Goal: Use online tool/utility: Utilize a website feature to perform a specific function

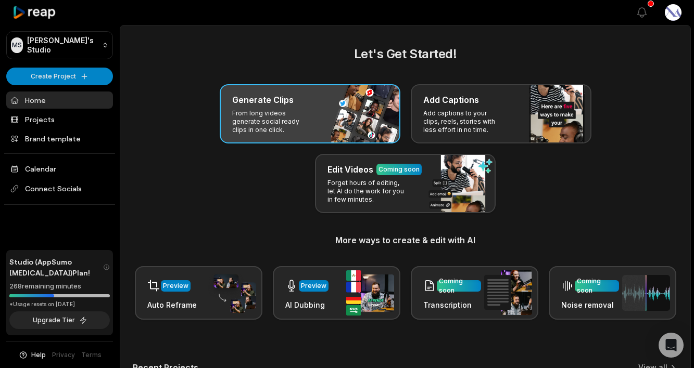
click at [299, 103] on div "Generate Clips" at bounding box center [310, 100] width 156 height 12
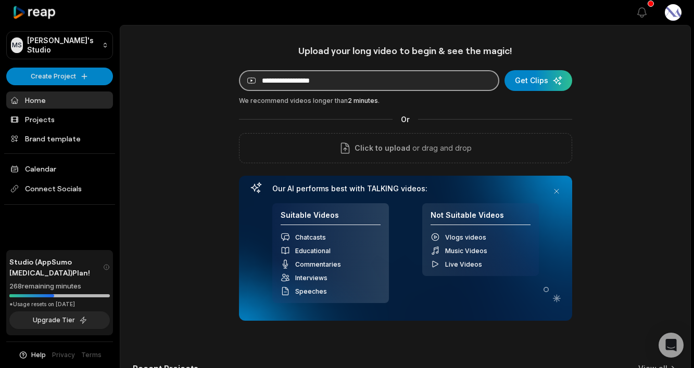
click at [425, 81] on input at bounding box center [369, 80] width 260 height 21
paste input "**********"
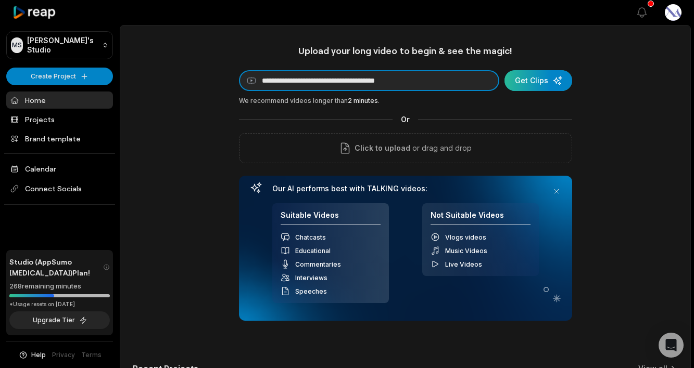
type input "**********"
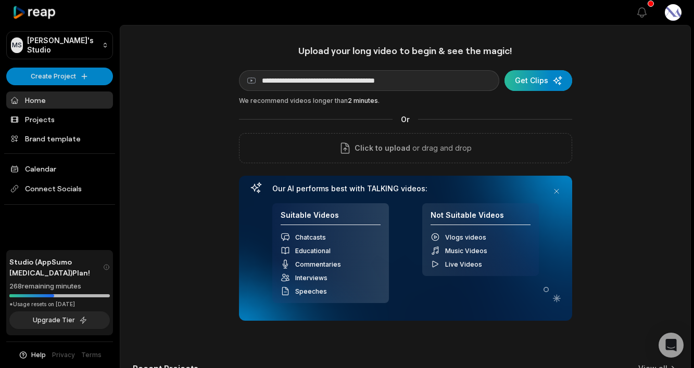
click at [543, 82] on div "submit" at bounding box center [538, 80] width 68 height 21
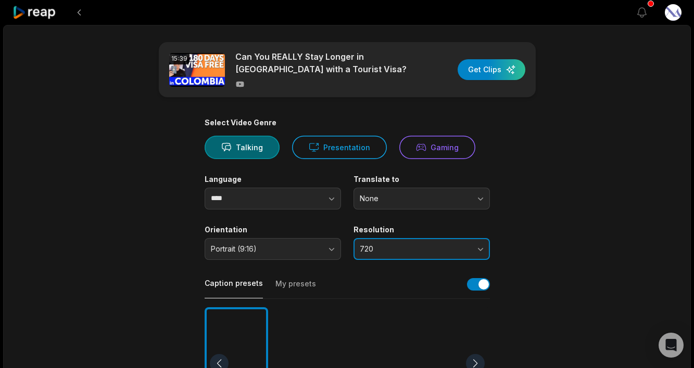
click at [396, 245] on span "720" at bounding box center [414, 249] width 109 height 9
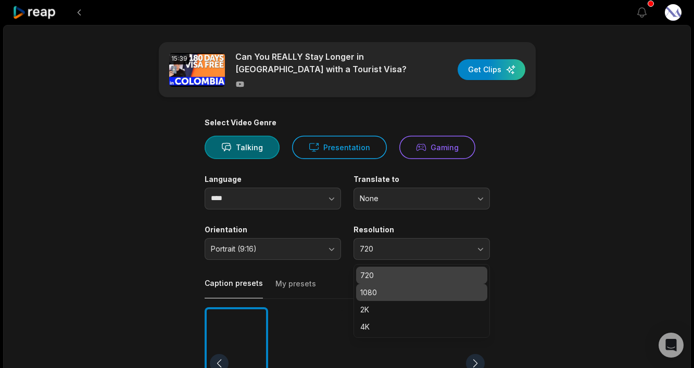
click at [397, 295] on p "1080" at bounding box center [421, 292] width 123 height 11
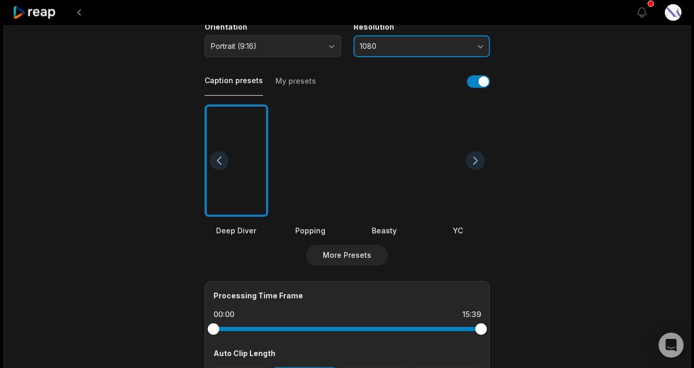
scroll to position [205, 0]
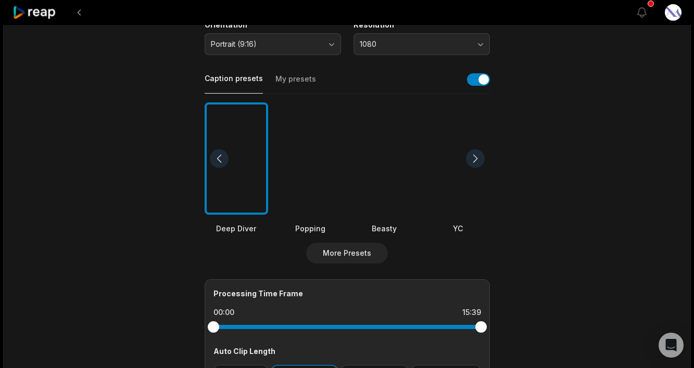
click at [386, 183] on div at bounding box center [383, 159] width 63 height 113
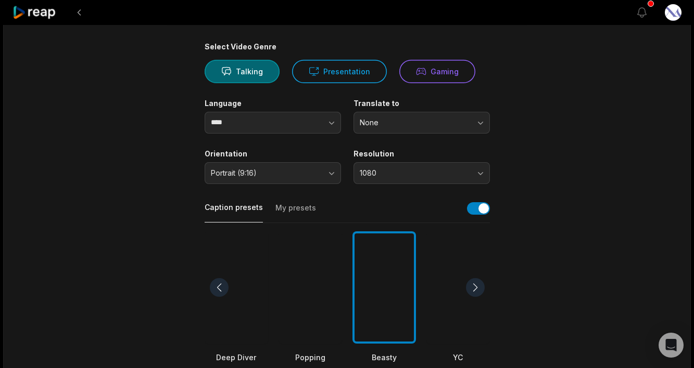
scroll to position [0, 0]
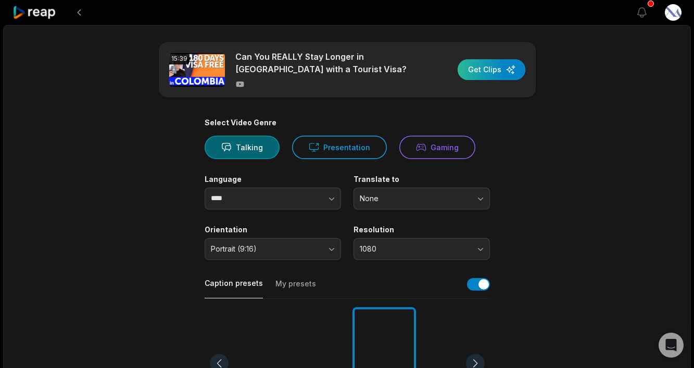
click at [490, 74] on div "button" at bounding box center [491, 69] width 68 height 21
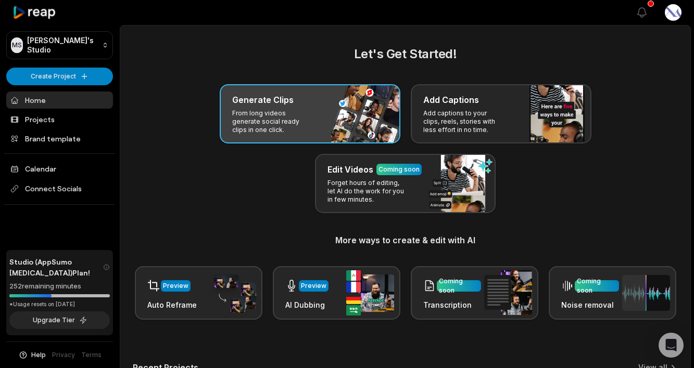
click at [273, 122] on p "From long videos generate social ready clips in one click." at bounding box center [272, 121] width 81 height 25
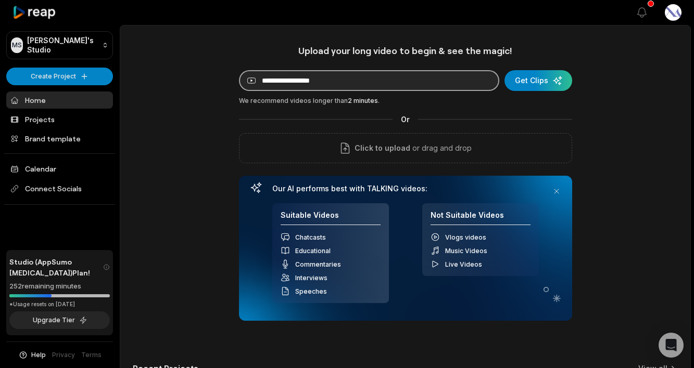
click at [368, 79] on input at bounding box center [369, 80] width 260 height 21
paste input "**********"
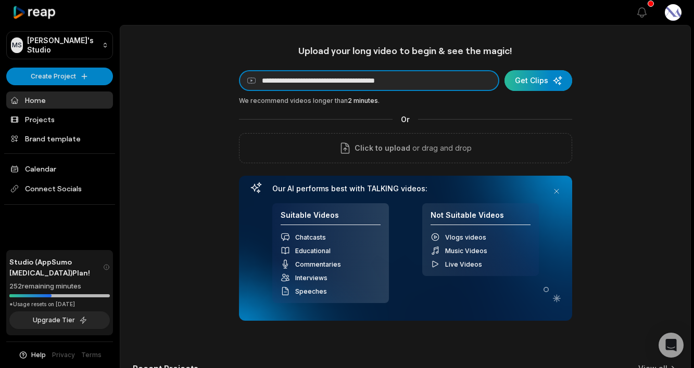
type input "**********"
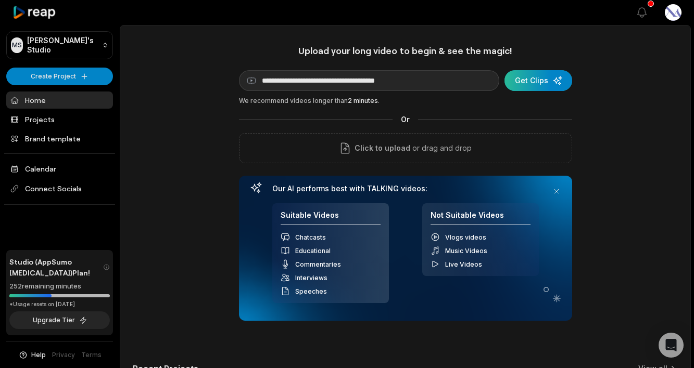
click at [550, 80] on div "submit" at bounding box center [538, 80] width 68 height 21
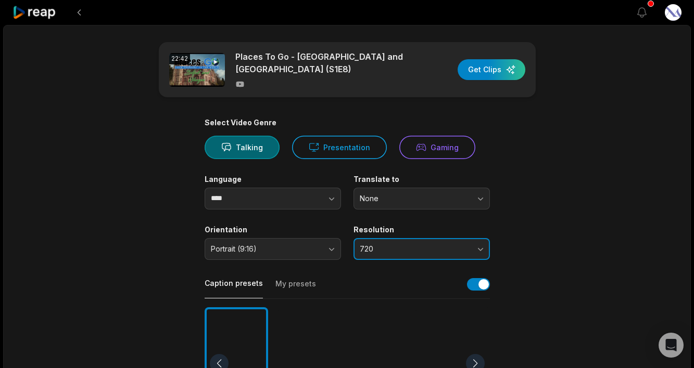
click at [388, 247] on span "720" at bounding box center [414, 249] width 109 height 9
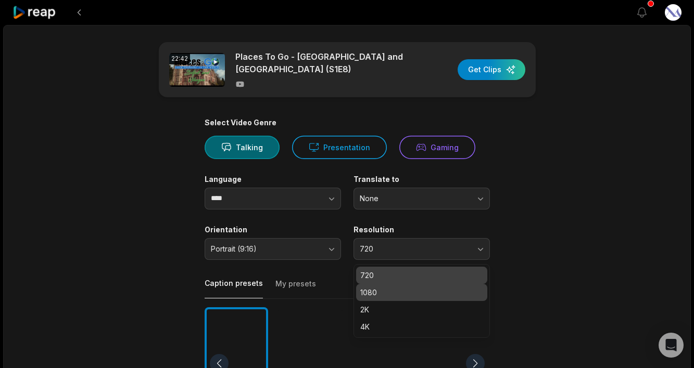
click at [395, 287] on p "1080" at bounding box center [421, 292] width 123 height 11
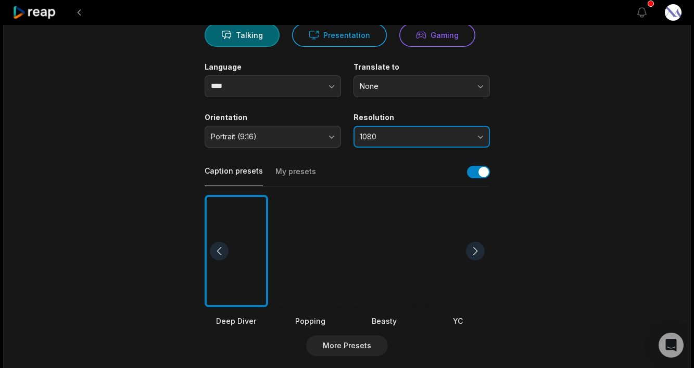
scroll to position [145, 0]
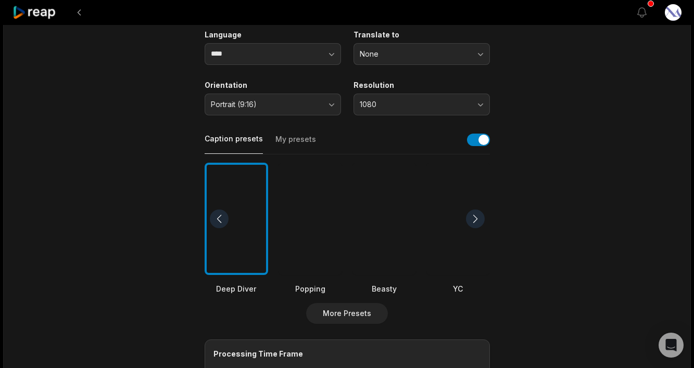
click at [309, 243] on div at bounding box center [309, 219] width 63 height 113
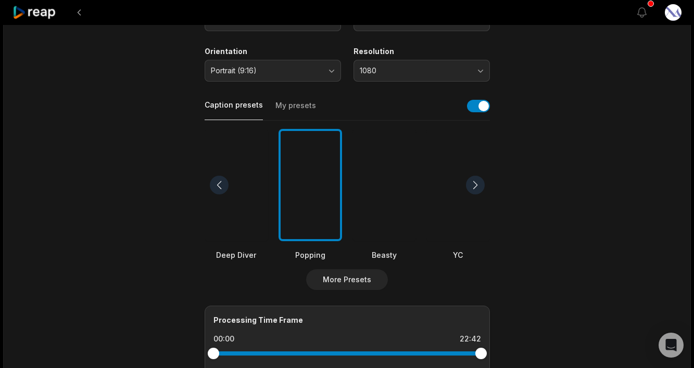
scroll to position [0, 0]
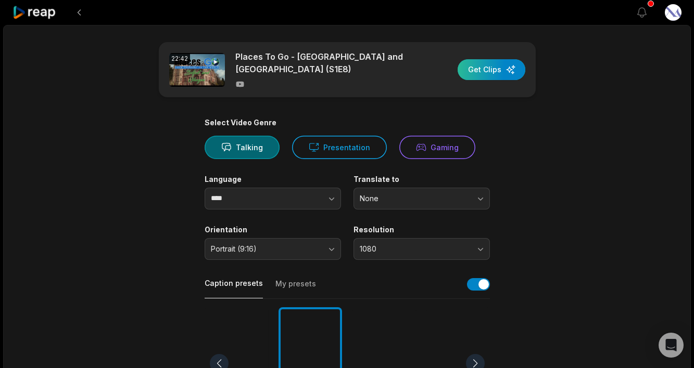
click at [483, 77] on div "button" at bounding box center [491, 69] width 68 height 21
